Goal: Task Accomplishment & Management: Use online tool/utility

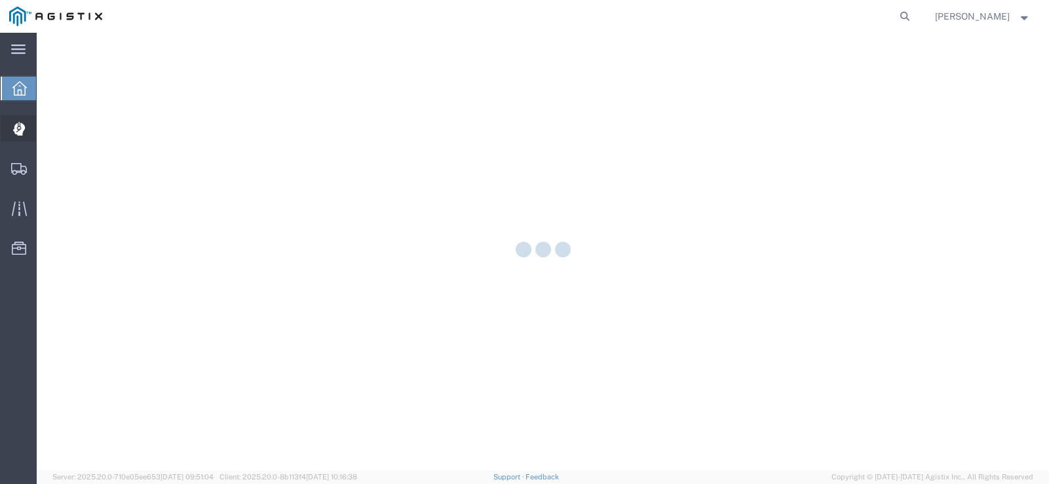
click at [16, 132] on icon at bounding box center [18, 129] width 12 height 13
click at [21, 174] on icon at bounding box center [19, 169] width 16 height 12
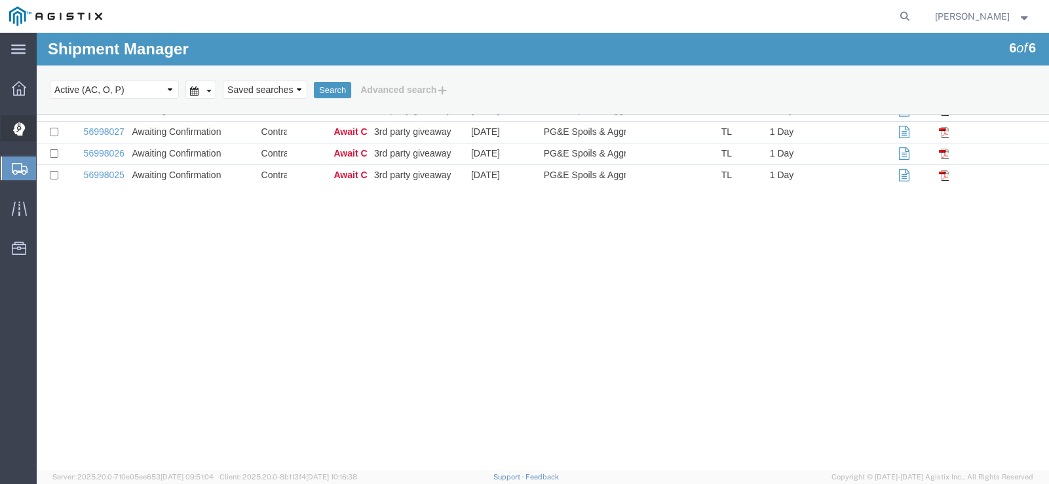
click at [20, 138] on div at bounding box center [19, 128] width 37 height 26
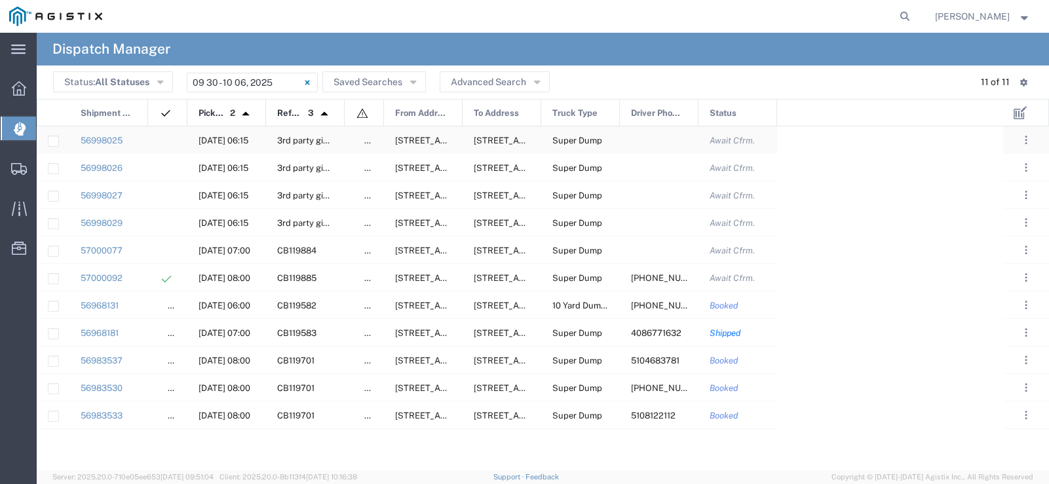
click at [579, 144] on span "Super Dump" at bounding box center [577, 141] width 50 height 10
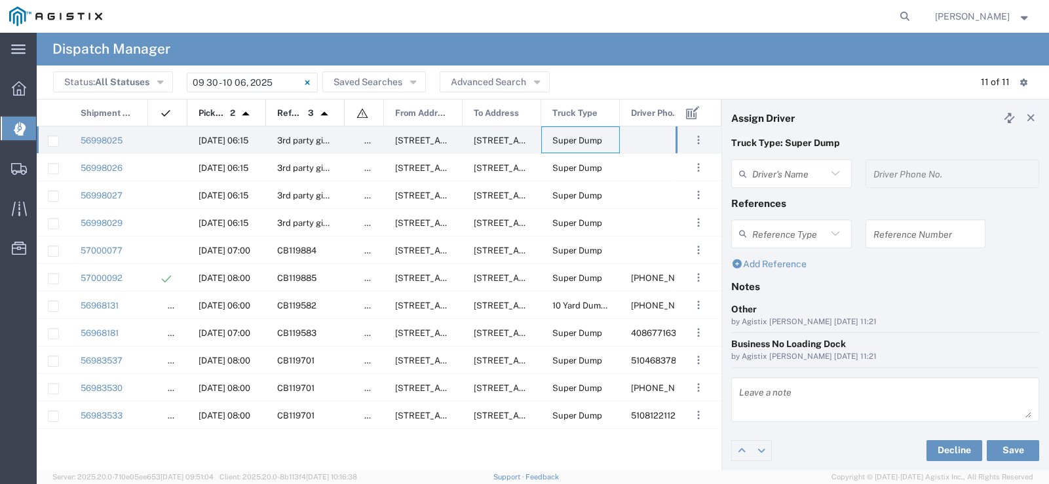
click at [824, 226] on input "text" at bounding box center [789, 233] width 75 height 23
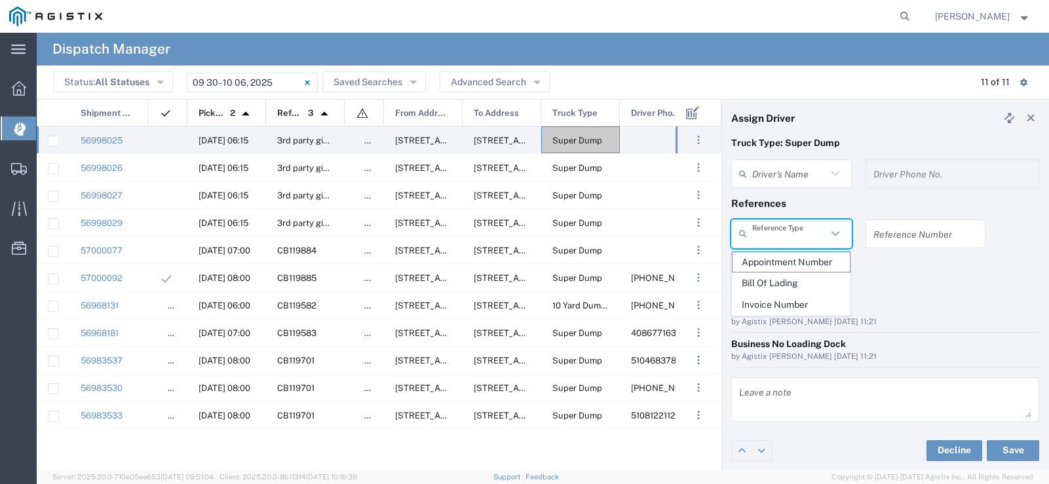
click at [815, 178] on input "text" at bounding box center [789, 174] width 75 height 23
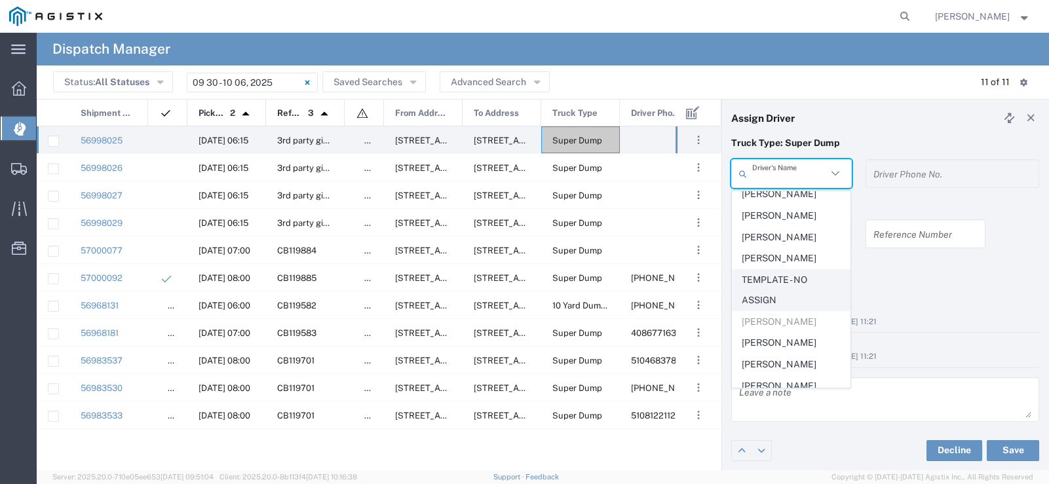
scroll to position [649, 0]
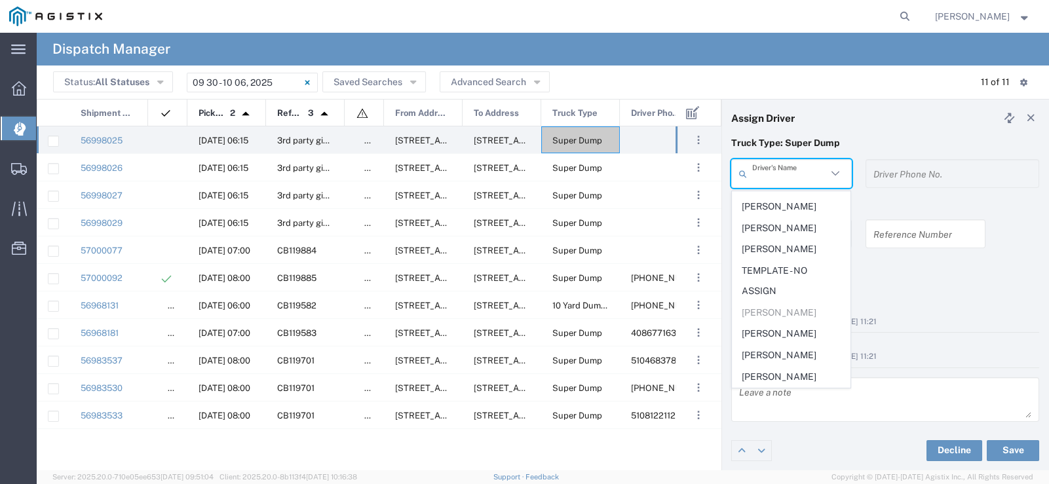
click at [933, 271] on div "Add Reference" at bounding box center [886, 269] width 322 height 23
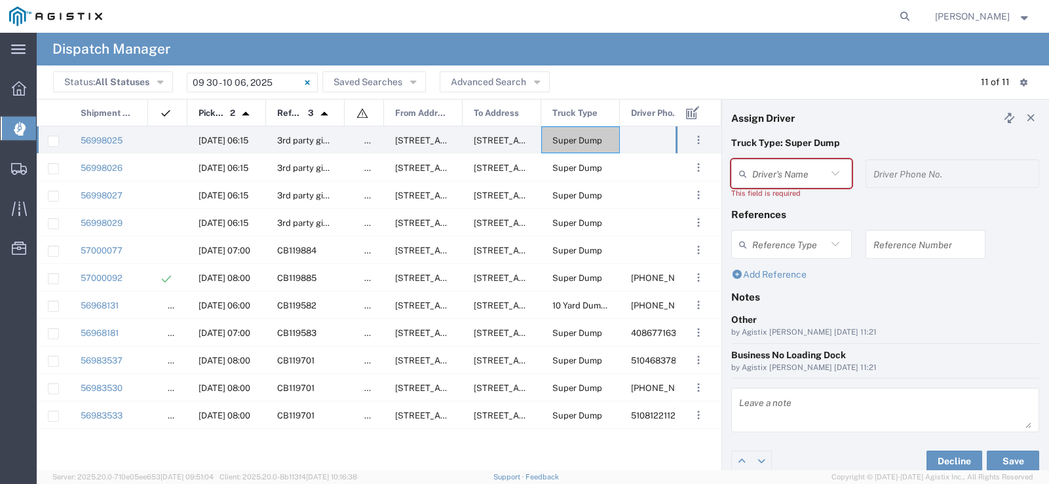
click at [796, 170] on input "text" at bounding box center [789, 174] width 75 height 23
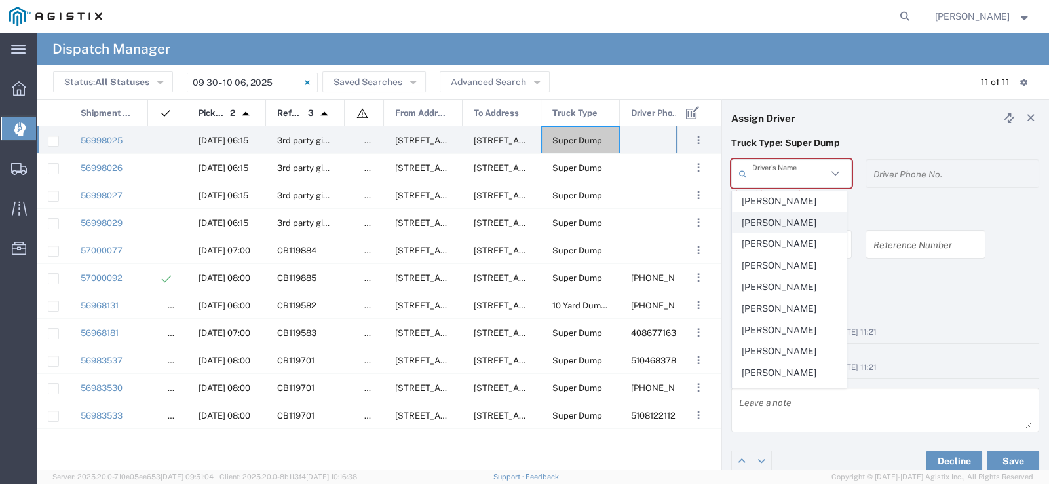
scroll to position [256, 0]
click at [864, 86] on div "Status: All Statuses All Statuses Awaiting Assignment Declined Assigned Accepte…" at bounding box center [543, 82] width 980 height 20
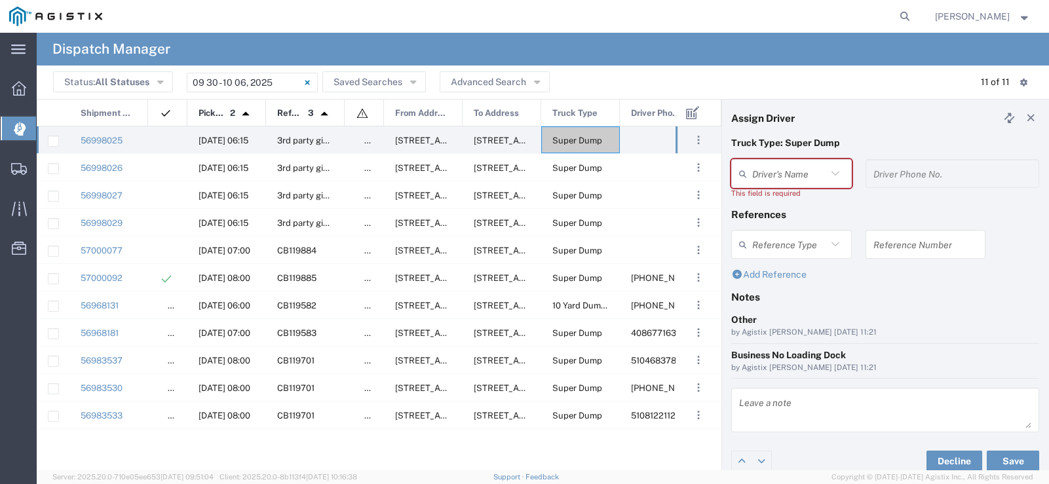
click at [773, 178] on input "text" at bounding box center [789, 174] width 75 height 23
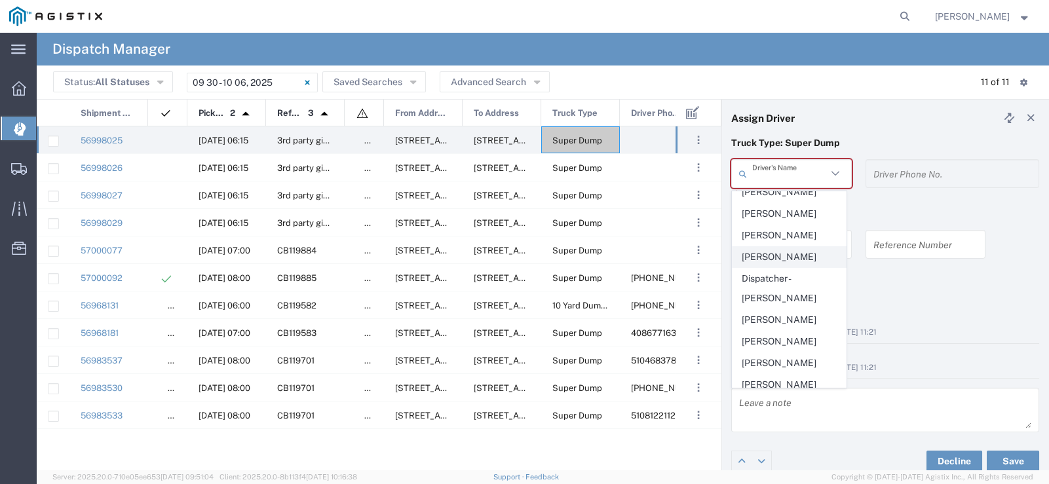
scroll to position [0, 0]
